Goal: Task Accomplishment & Management: Complete application form

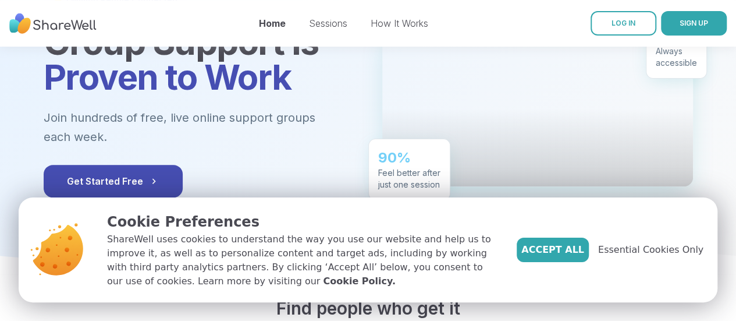
scroll to position [132, 0]
click at [393, 20] on link "How It Works" at bounding box center [400, 23] width 58 height 12
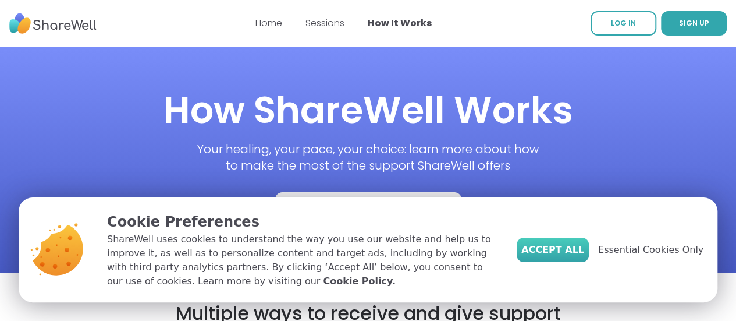
click at [558, 258] on button "Accept All" at bounding box center [553, 249] width 72 height 24
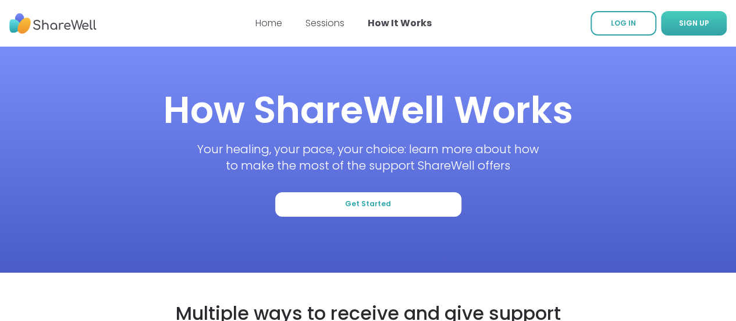
click at [679, 24] on span "SIGN UP" at bounding box center [694, 23] width 30 height 10
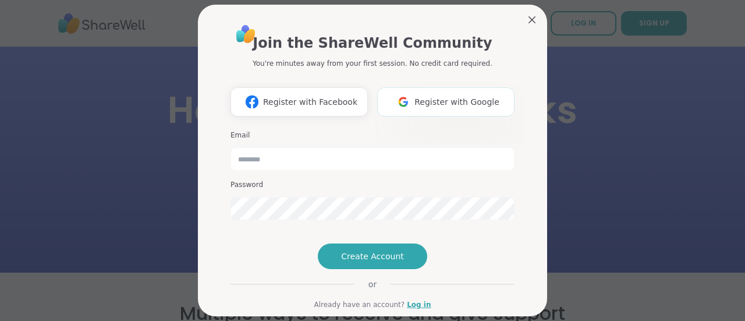
click at [424, 99] on span "Register with Google" at bounding box center [456, 102] width 85 height 12
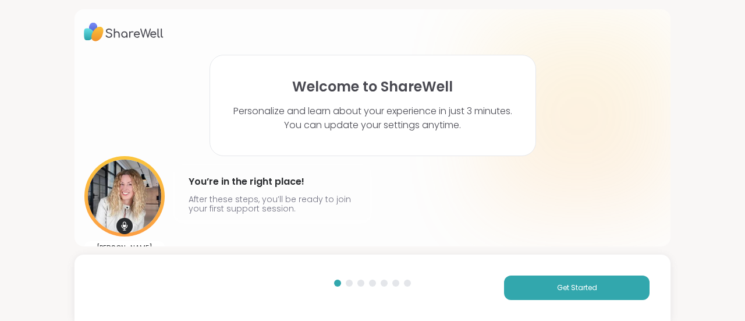
scroll to position [1, 0]
click at [571, 295] on button "Get Started" at bounding box center [577, 287] width 146 height 24
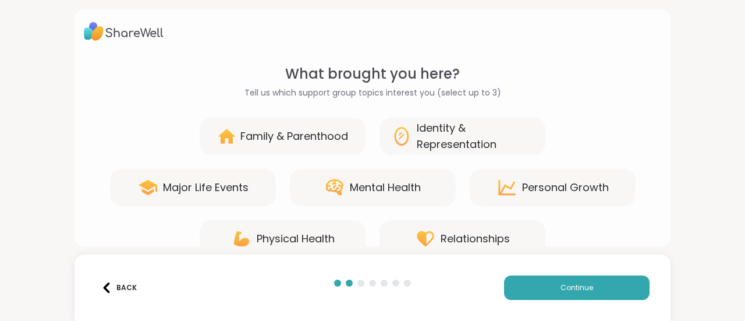
click at [390, 187] on div "Mental Health" at bounding box center [385, 187] width 71 height 16
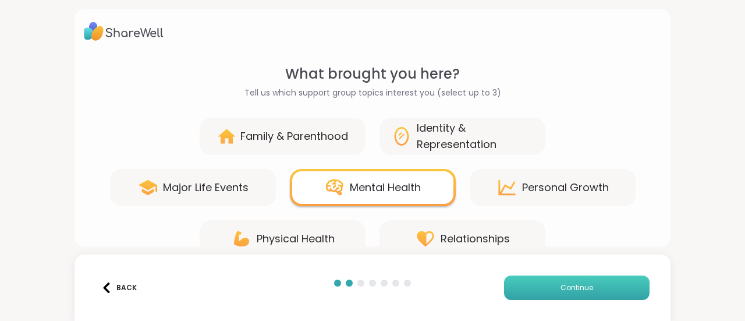
click at [526, 281] on button "Continue" at bounding box center [577, 287] width 146 height 24
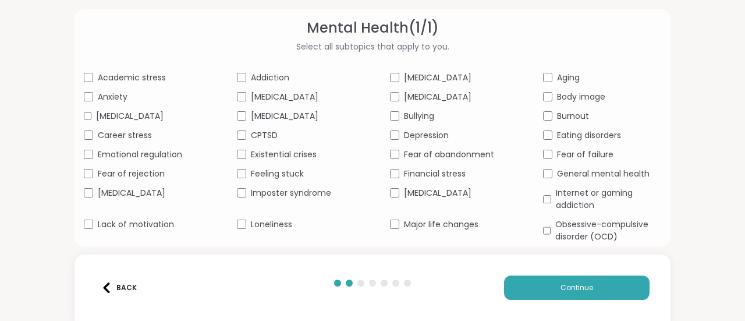
scroll to position [125, 0]
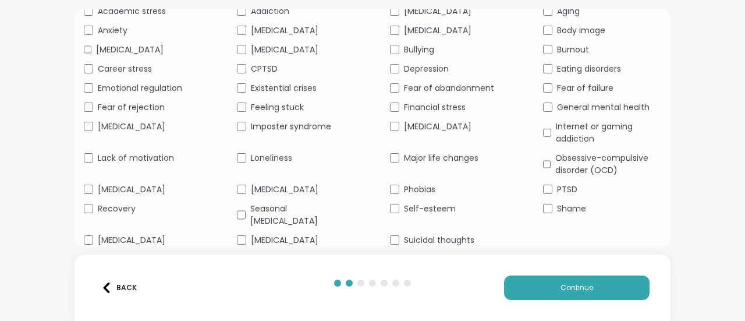
click at [111, 207] on span "Recovery" at bounding box center [117, 209] width 38 height 12
click at [571, 295] on button "Continue" at bounding box center [577, 287] width 146 height 24
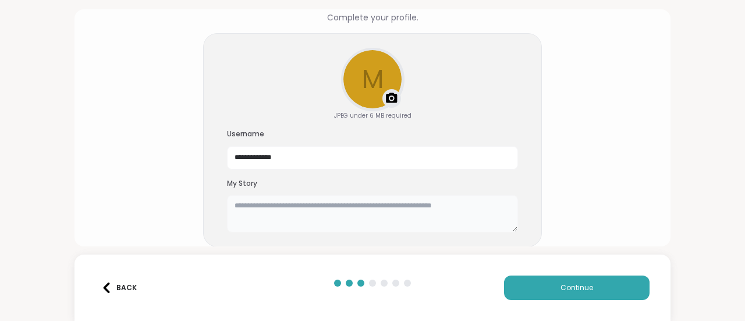
click at [291, 203] on textarea at bounding box center [372, 213] width 291 height 37
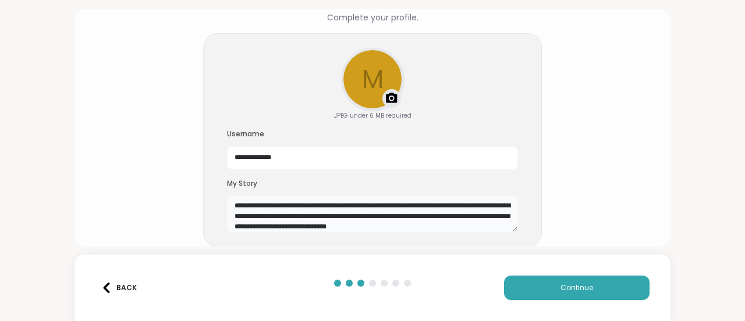
scroll to position [9, 0]
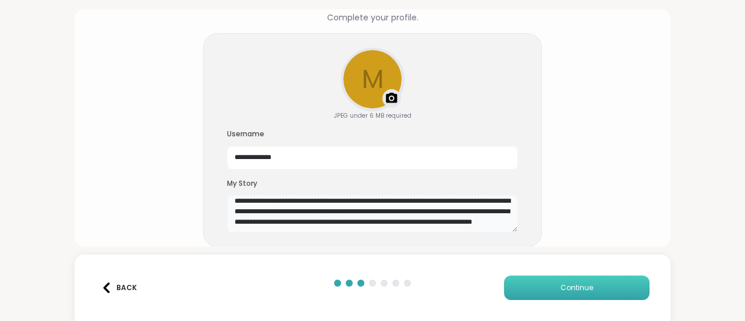
type textarea "**********"
click at [524, 290] on button "Continue" at bounding box center [577, 287] width 146 height 24
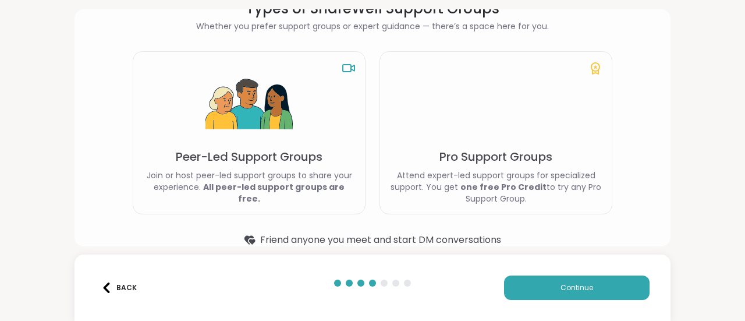
scroll to position [83, 0]
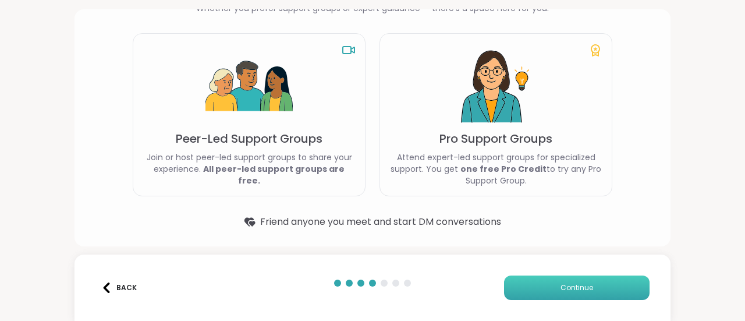
click at [512, 294] on button "Continue" at bounding box center [577, 287] width 146 height 24
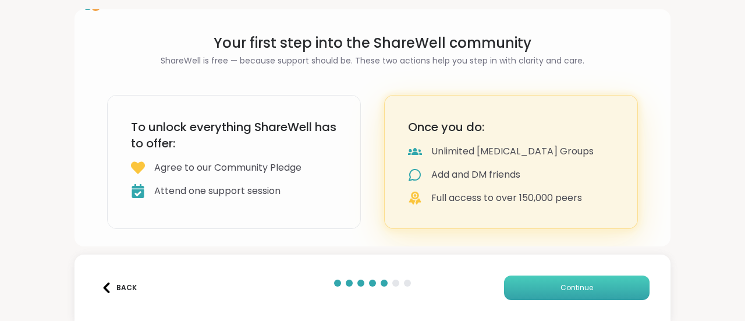
click at [512, 294] on button "Continue" at bounding box center [577, 287] width 146 height 24
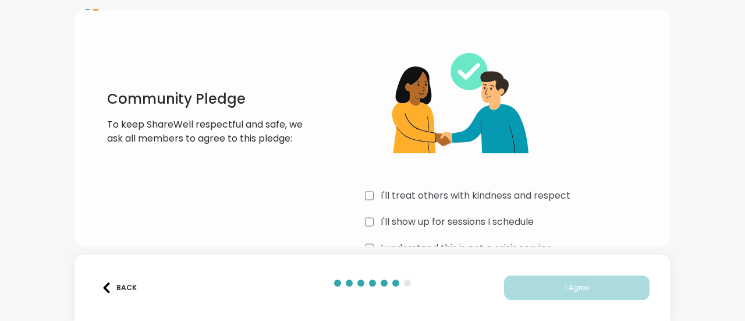
scroll to position [60, 0]
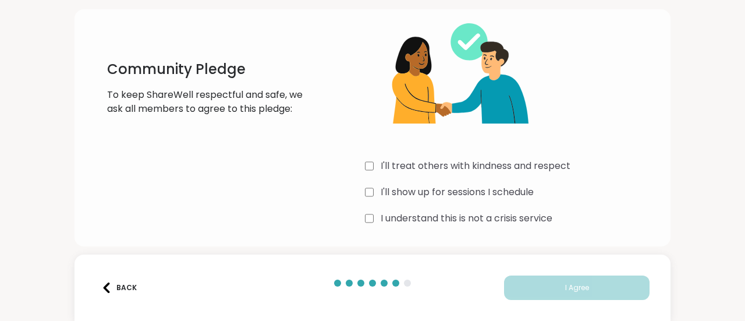
click at [361, 218] on div "Community Pledge To keep ShareWell respectful and safe, we ask all members to a…" at bounding box center [372, 116] width 577 height 224
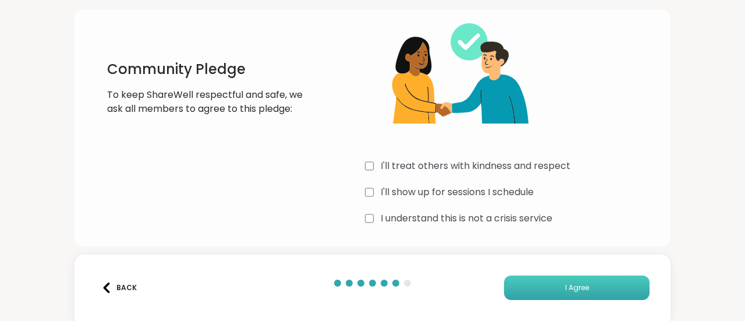
click at [504, 286] on button "I Agree" at bounding box center [577, 287] width 146 height 24
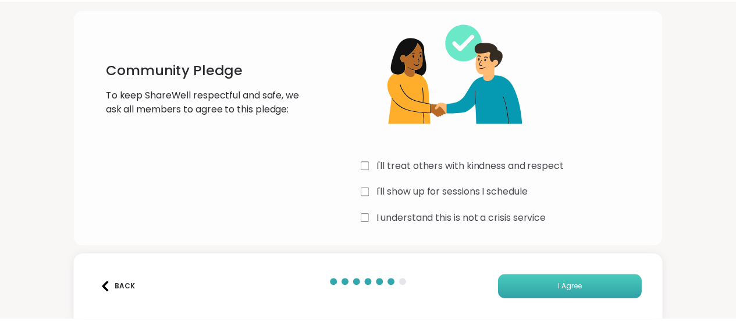
scroll to position [0, 0]
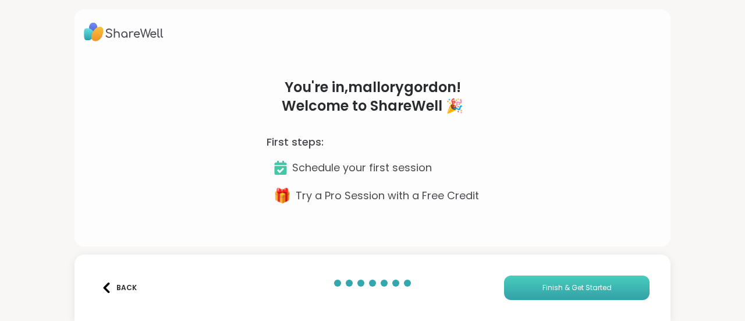
click at [504, 286] on button "Finish & Get Started" at bounding box center [577, 287] width 146 height 24
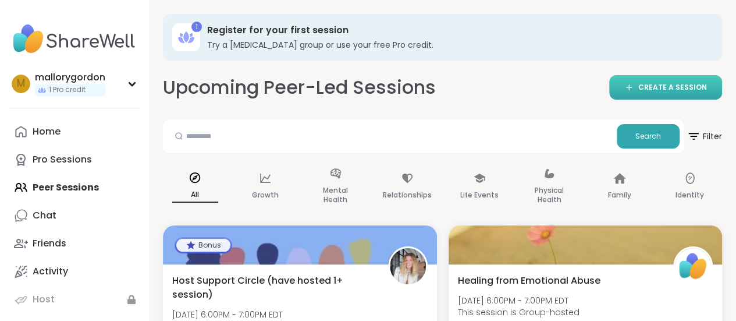
click at [629, 87] on icon at bounding box center [628, 87] width 9 height 9
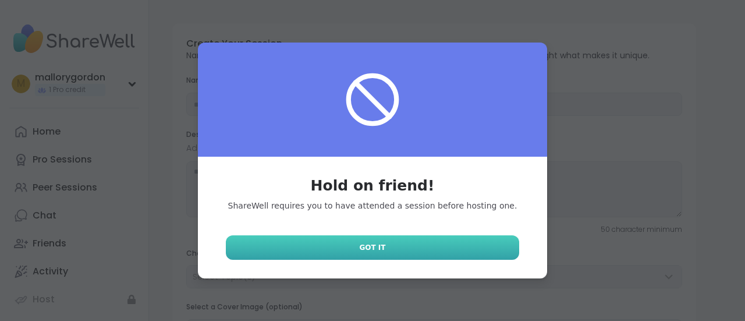
click at [349, 252] on link "Got It" at bounding box center [372, 247] width 293 height 24
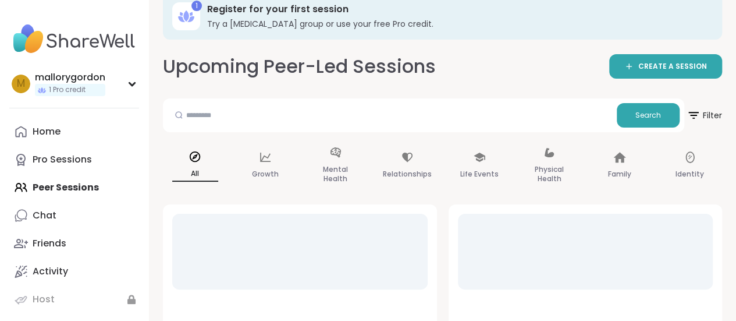
scroll to position [22, 0]
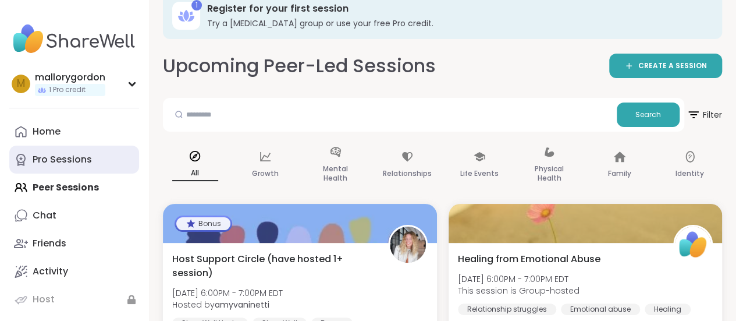
click at [43, 153] on div "Pro Sessions" at bounding box center [62, 159] width 59 height 13
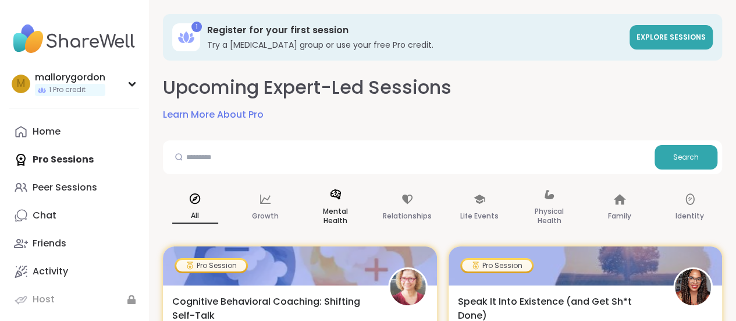
click at [336, 202] on div "Mental Health" at bounding box center [335, 208] width 65 height 58
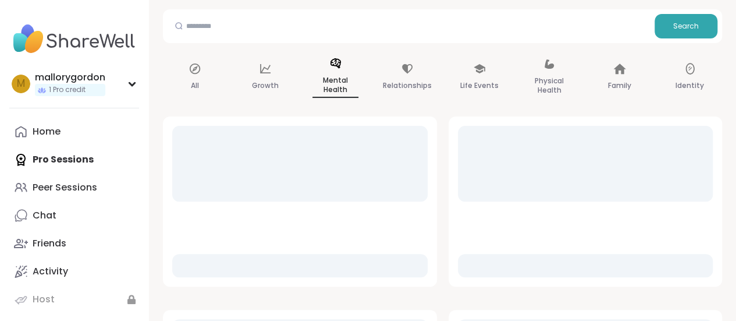
scroll to position [132, 0]
